Goal: Task Accomplishment & Management: Complete application form

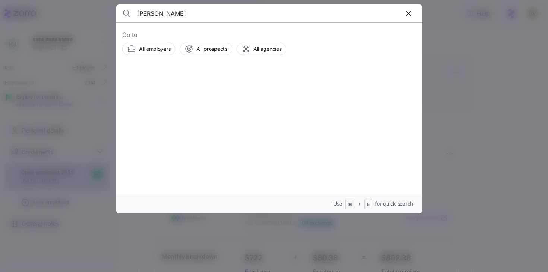
type input "[PERSON_NAME]"
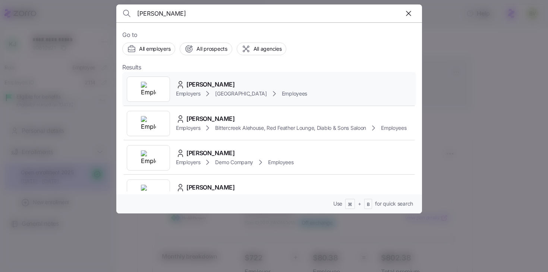
click at [153, 94] on img at bounding box center [148, 89] width 15 height 15
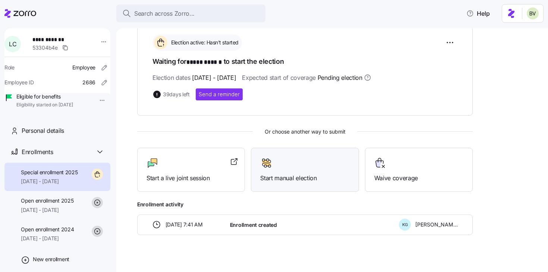
scroll to position [118, 0]
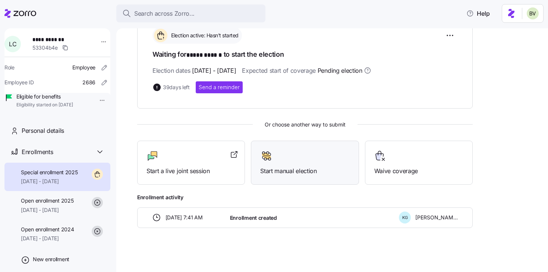
click at [283, 166] on span "Start manual election" at bounding box center [304, 170] width 89 height 9
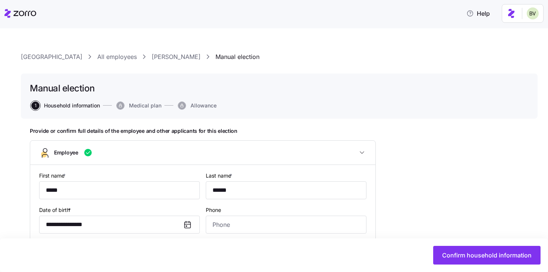
type input "IN"
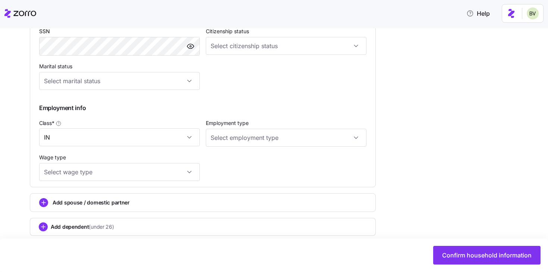
scroll to position [378, 0]
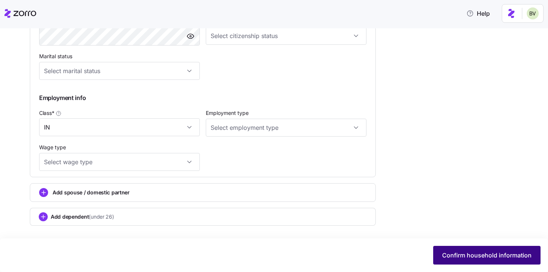
click at [469, 258] on span "Confirm household information" at bounding box center [486, 255] width 89 height 9
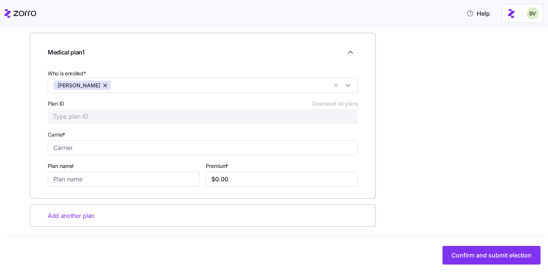
scroll to position [109, 0]
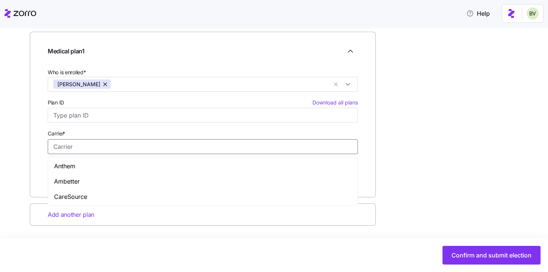
click at [82, 145] on input "Carrier *" at bounding box center [203, 146] width 310 height 15
click at [101, 145] on input "Carrier *" at bounding box center [203, 146] width 310 height 15
click at [89, 194] on div "CareSource" at bounding box center [203, 196] width 307 height 15
type input "CareSource"
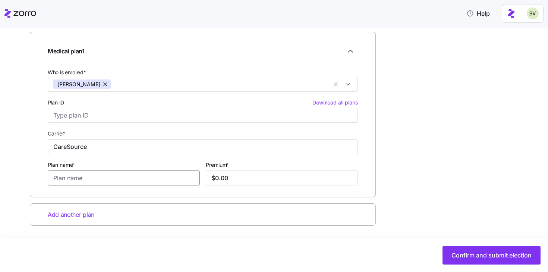
click at [87, 177] on input "Plan name *" at bounding box center [124, 177] width 152 height 15
type input "[MEDICAL_DATA] 4000"
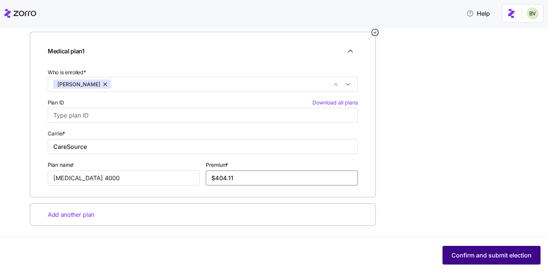
type input "$404.11"
click at [510, 258] on span "Confirm and submit election" at bounding box center [492, 255] width 80 height 9
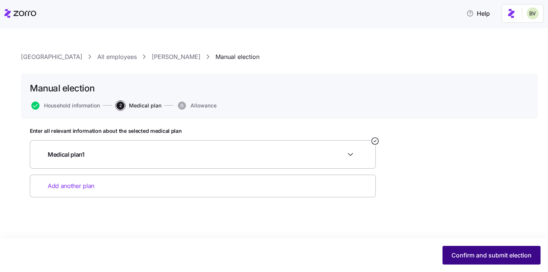
scroll to position [0, 0]
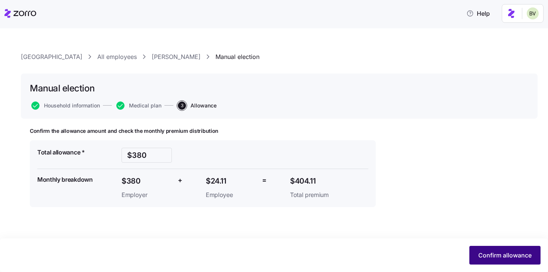
click at [497, 254] on span "Confirm allowance" at bounding box center [504, 255] width 53 height 9
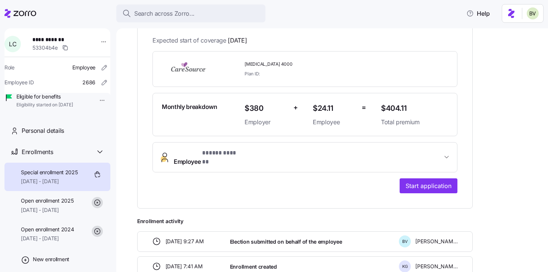
scroll to position [151, 0]
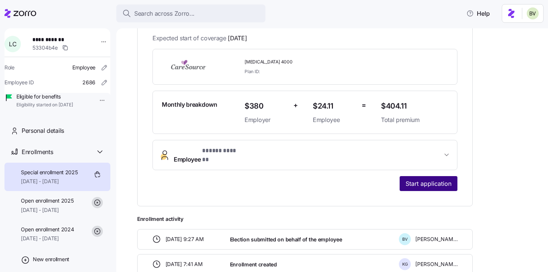
click at [420, 182] on button "Start application" at bounding box center [429, 183] width 58 height 15
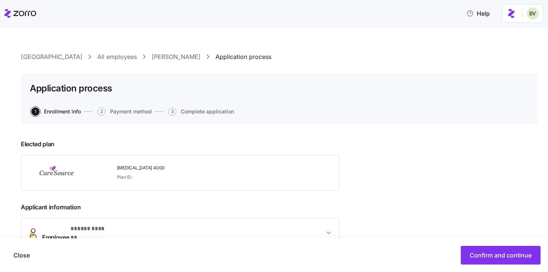
scroll to position [146, 0]
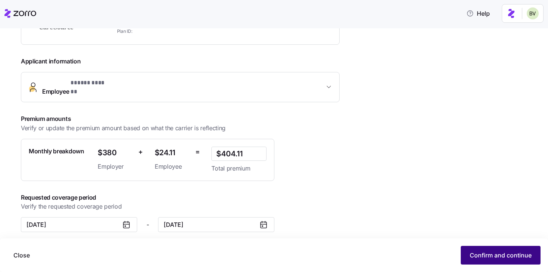
click at [494, 253] on span "Confirm and continue" at bounding box center [501, 255] width 62 height 9
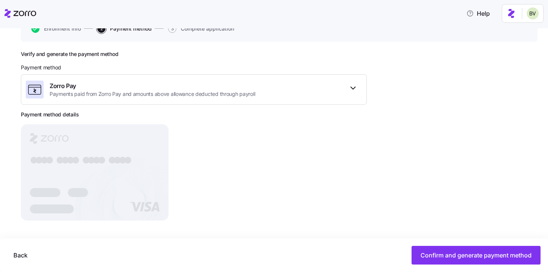
scroll to position [84, 0]
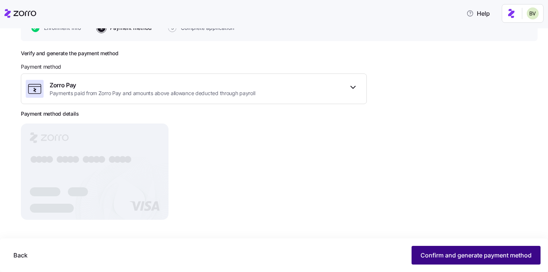
click at [449, 252] on span "Confirm and generate payment method" at bounding box center [476, 255] width 111 height 9
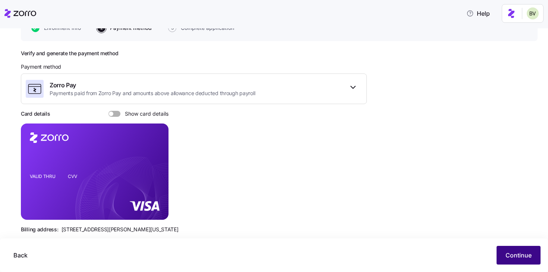
click at [510, 251] on span "Continue" at bounding box center [519, 255] width 26 height 9
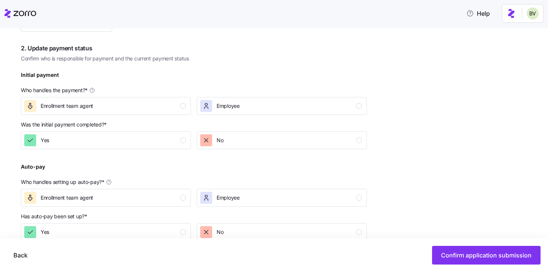
scroll to position [205, 0]
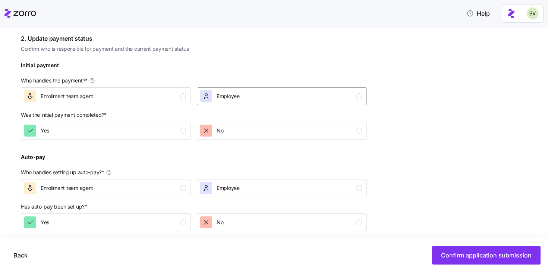
click at [227, 91] on div "Employee" at bounding box center [228, 96] width 23 height 12
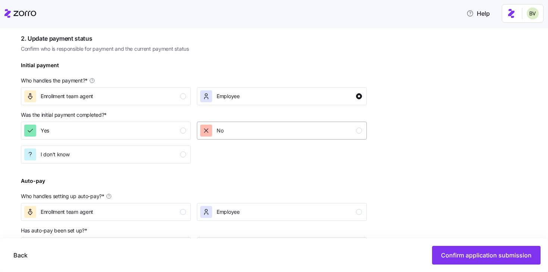
click at [227, 132] on div "No" at bounding box center [281, 131] width 162 height 12
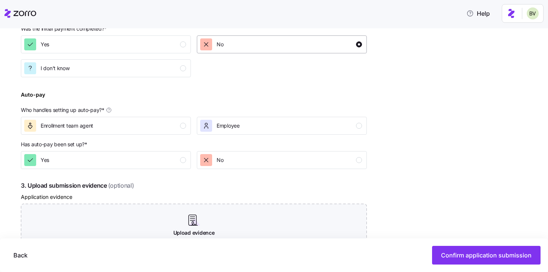
scroll to position [331, 0]
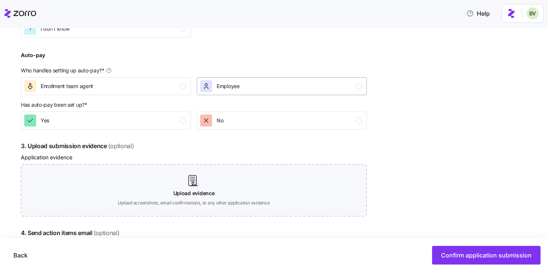
click at [249, 82] on div "Employee" at bounding box center [281, 86] width 162 height 12
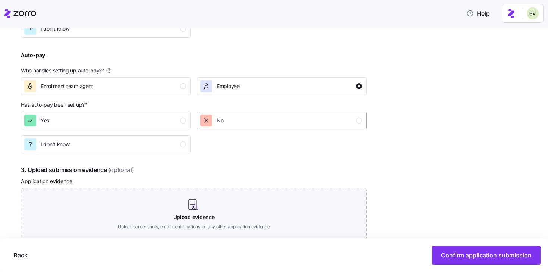
click at [249, 122] on div "No" at bounding box center [281, 120] width 162 height 12
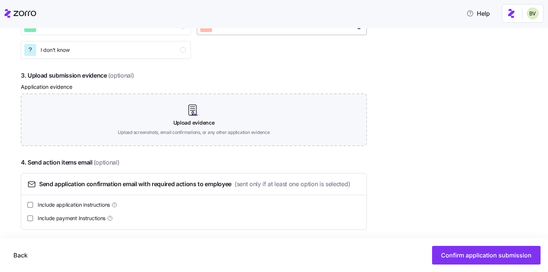
scroll to position [430, 0]
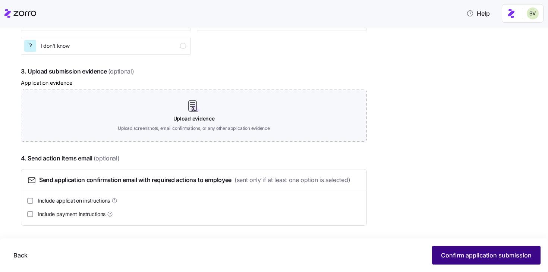
click at [455, 254] on span "Confirm application submission" at bounding box center [486, 255] width 91 height 9
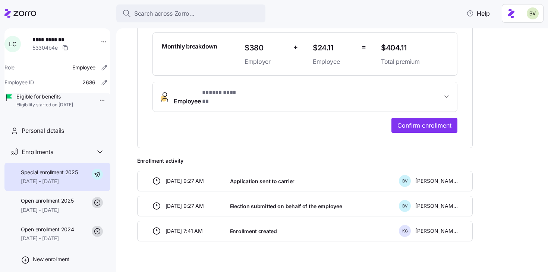
scroll to position [216, 0]
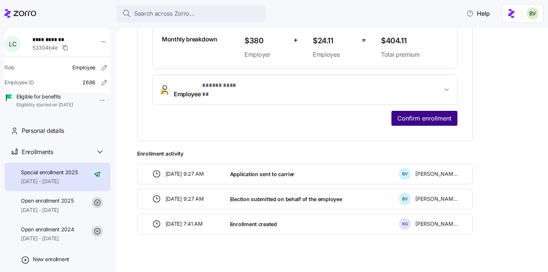
click at [412, 114] on span "Confirm enrollment" at bounding box center [425, 118] width 54 height 9
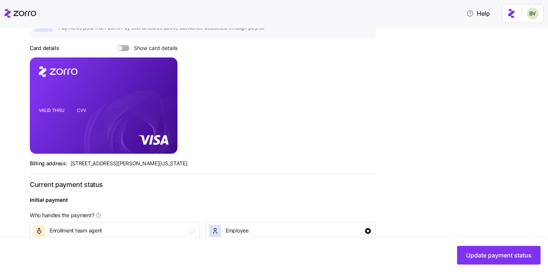
scroll to position [329, 0]
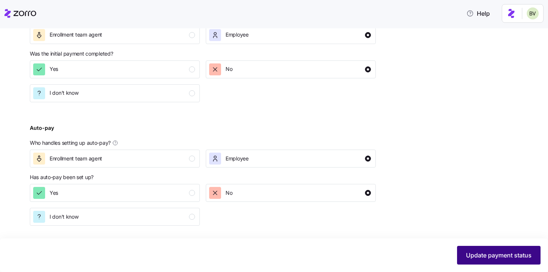
click at [472, 256] on span "Update payment status" at bounding box center [499, 255] width 66 height 9
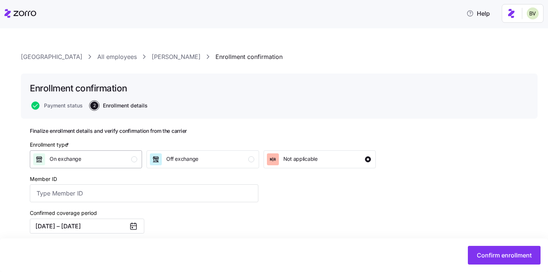
click at [123, 160] on div "On exchange" at bounding box center [85, 159] width 104 height 12
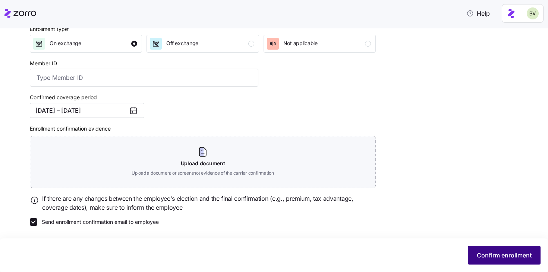
click at [516, 264] on button "Confirm enrollment" at bounding box center [504, 255] width 73 height 19
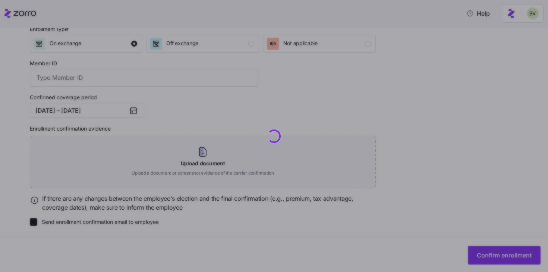
checkbox input "false"
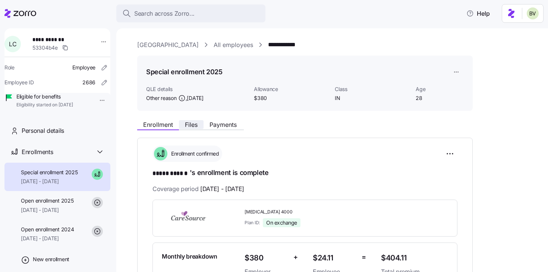
click at [194, 123] on span "Files" at bounding box center [191, 125] width 13 height 6
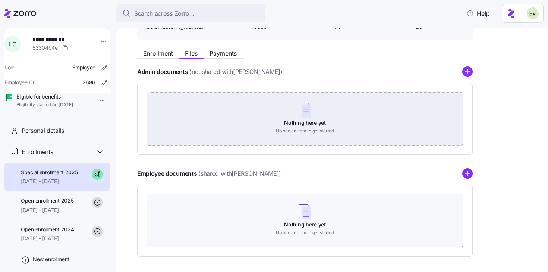
scroll to position [72, 0]
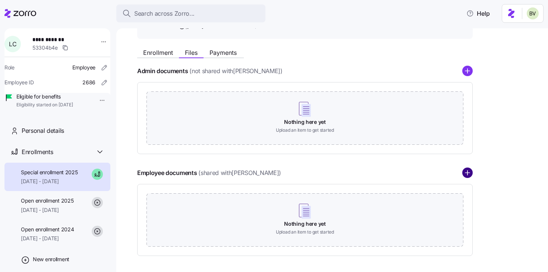
click at [465, 175] on circle "add icon" at bounding box center [468, 173] width 10 height 10
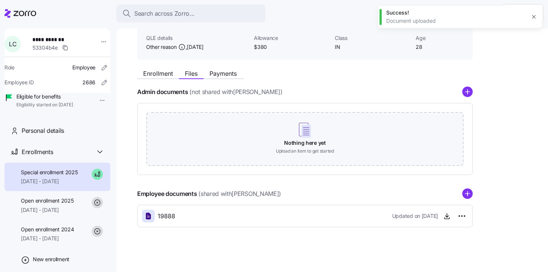
scroll to position [0, 0]
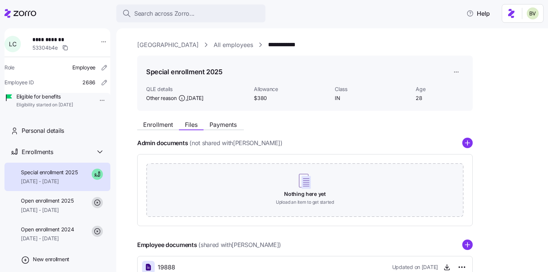
click at [183, 43] on link "[GEOGRAPHIC_DATA]" at bounding box center [168, 44] width 62 height 9
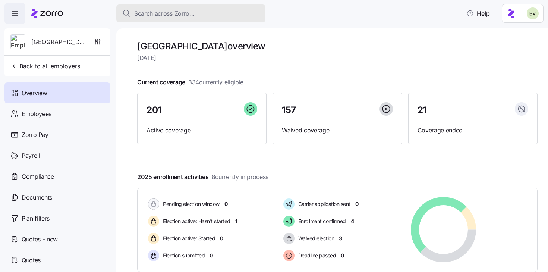
click at [189, 16] on span "Search across Zorro..." at bounding box center [164, 13] width 60 height 9
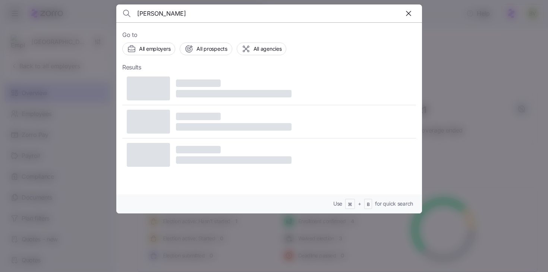
type input "[PERSON_NAME]"
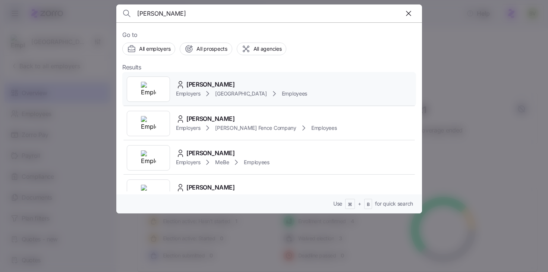
click at [155, 85] on img at bounding box center [148, 89] width 15 height 15
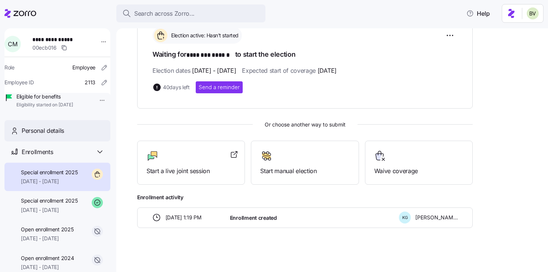
click at [56, 135] on span "Personal details" at bounding box center [43, 130] width 43 height 9
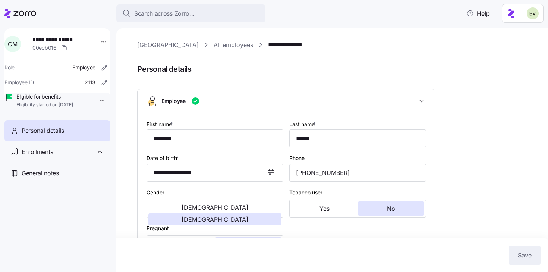
type input "IN"
click at [88, 157] on div "Enrollments" at bounding box center [63, 151] width 83 height 9
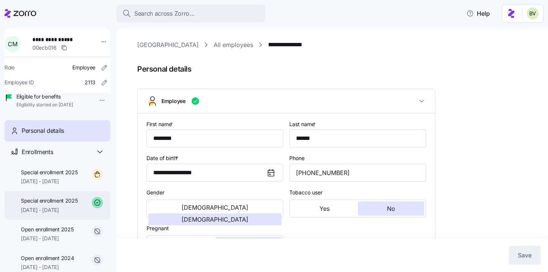
click at [66, 220] on div "Special enrollment 2025 [DATE] - [DATE]" at bounding box center [57, 205] width 106 height 29
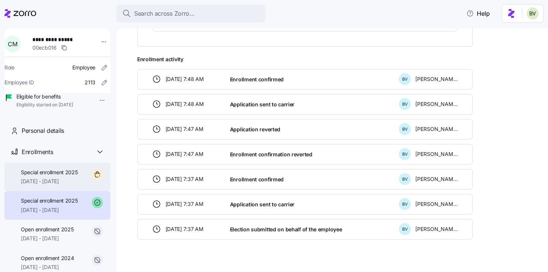
click at [67, 176] on span "Special enrollment 2025" at bounding box center [49, 172] width 57 height 7
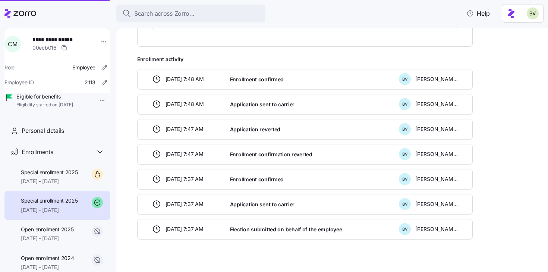
scroll to position [118, 0]
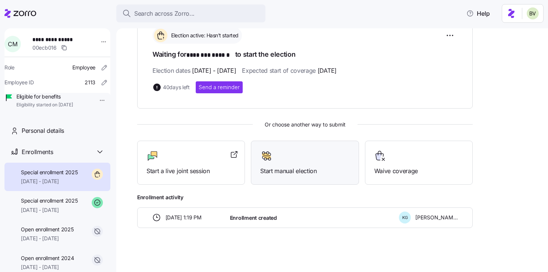
click at [291, 166] on span "Start manual election" at bounding box center [304, 170] width 89 height 9
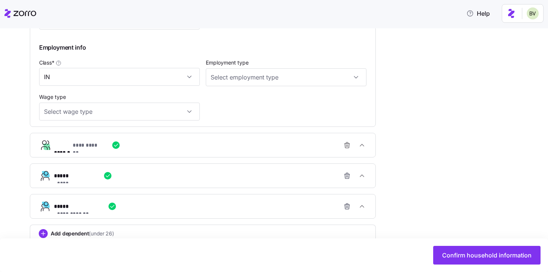
scroll to position [445, 0]
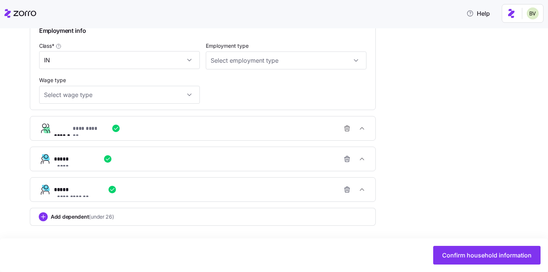
click at [77, 218] on span "Add dependent (under 26)" at bounding box center [82, 216] width 63 height 7
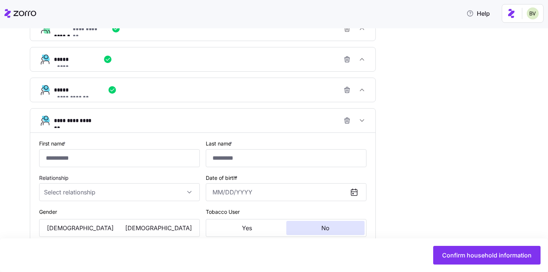
scroll to position [566, 0]
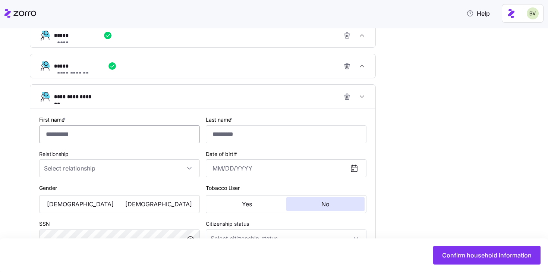
click at [126, 131] on input "First name *" at bounding box center [119, 134] width 161 height 18
type input "****"
type input "******"
click at [190, 175] on input "Relationship" at bounding box center [119, 168] width 161 height 18
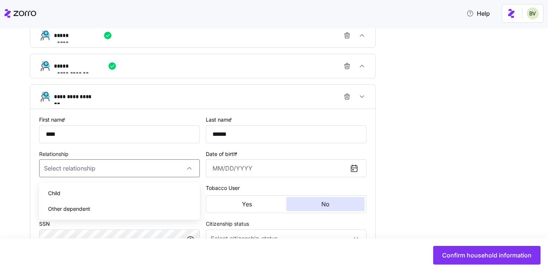
click at [131, 198] on div "Child" at bounding box center [119, 193] width 155 height 16
type input "Child"
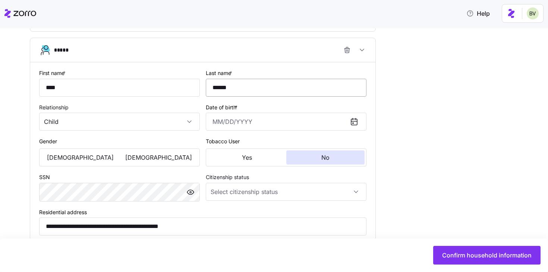
scroll to position [622, 0]
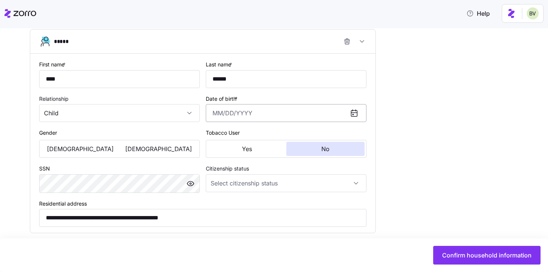
click at [290, 114] on input "Date of birth *" at bounding box center [286, 113] width 161 height 18
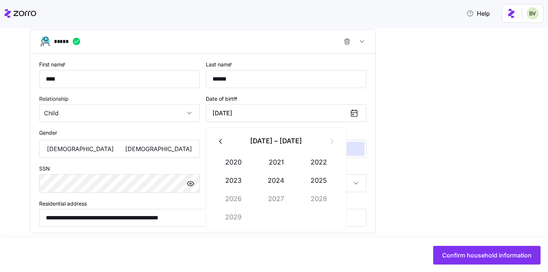
type input "[DATE]"
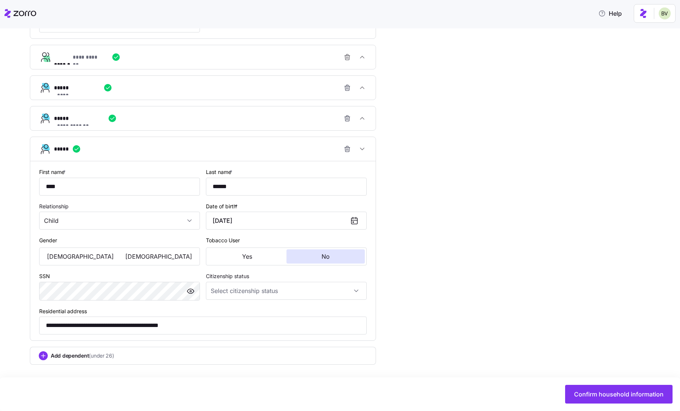
scroll to position [514, 0]
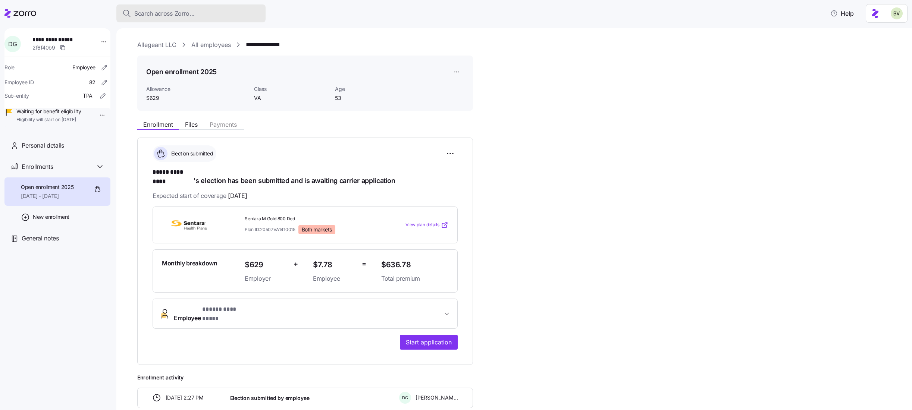
click at [150, 14] on span "Search across Zorro..." at bounding box center [164, 13] width 60 height 9
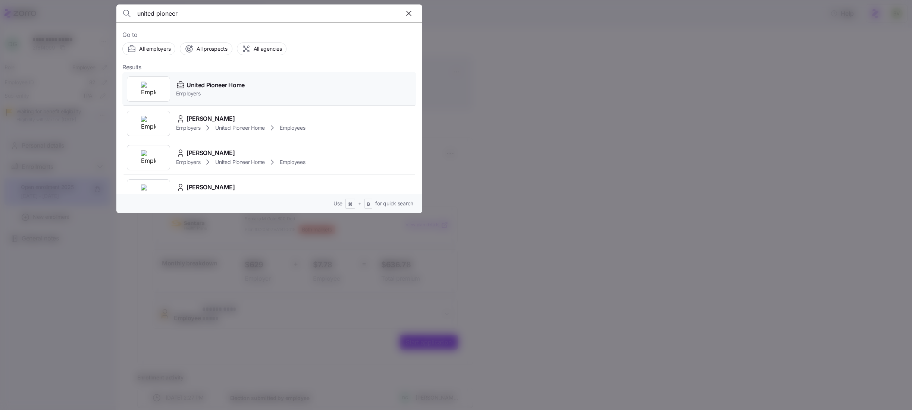
type input "united pioneer"
click at [157, 97] on div at bounding box center [148, 88] width 43 height 25
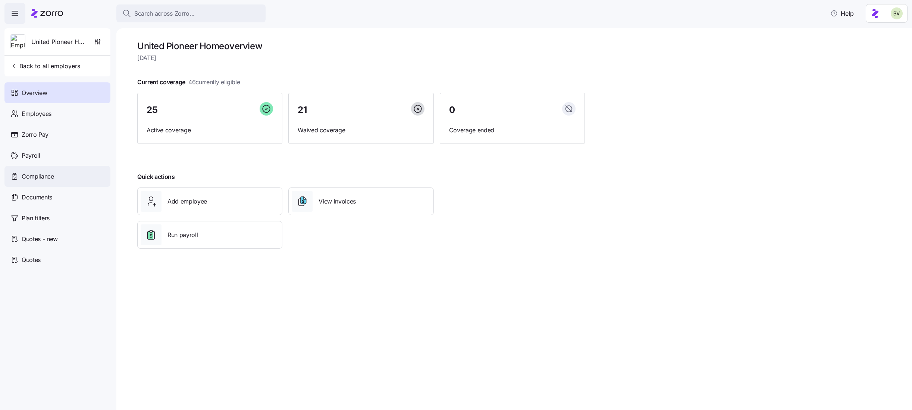
click at [62, 181] on div "Compliance" at bounding box center [57, 176] width 106 height 21
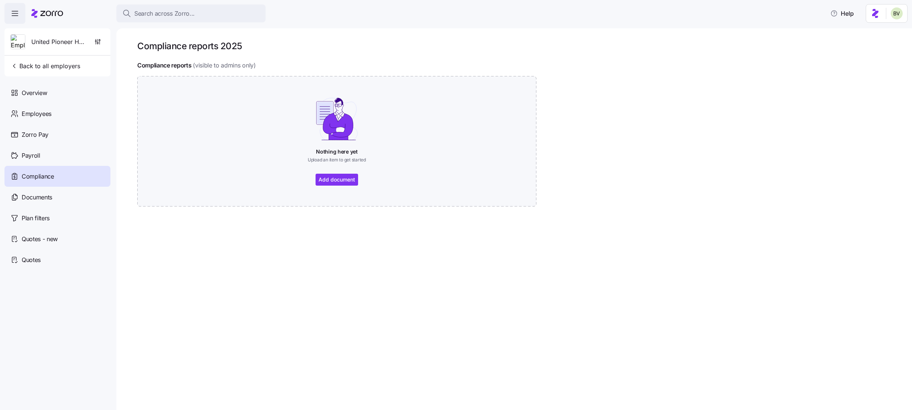
click at [57, 193] on div "Documents" at bounding box center [57, 197] width 106 height 21
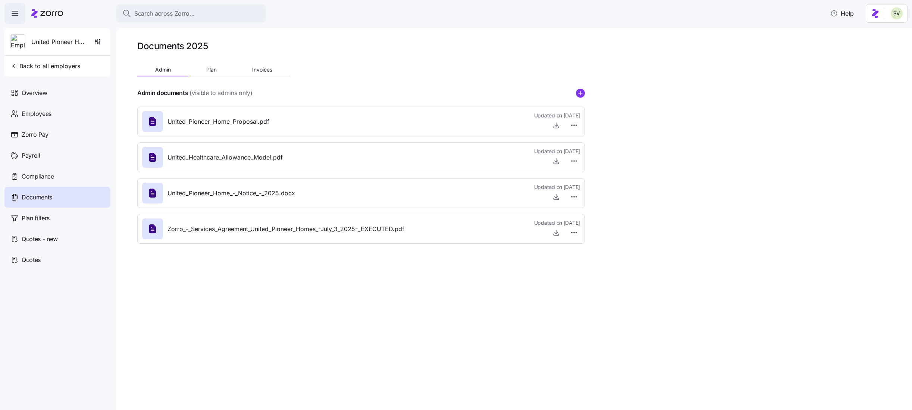
click at [217, 127] on div "United_Pioneer_Home_Proposal.pdf" at bounding box center [205, 121] width 127 height 21
click at [554, 126] on icon "button" at bounding box center [555, 125] width 7 height 7
